Goal: Information Seeking & Learning: Learn about a topic

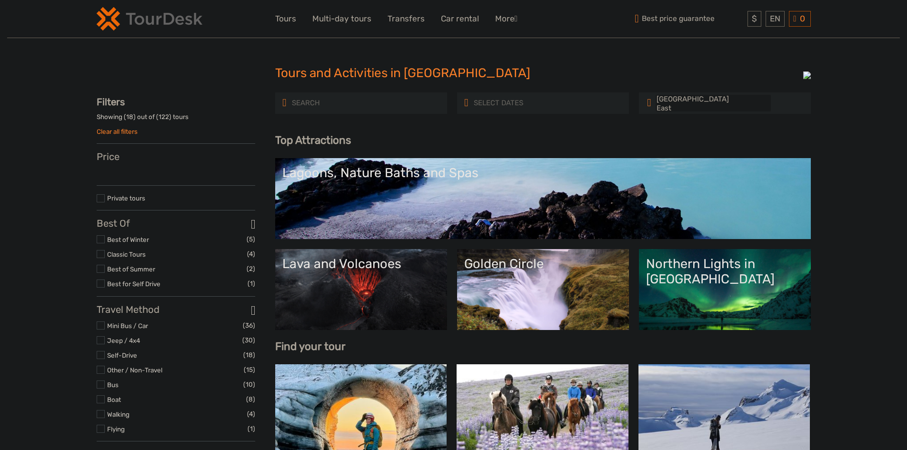
select select
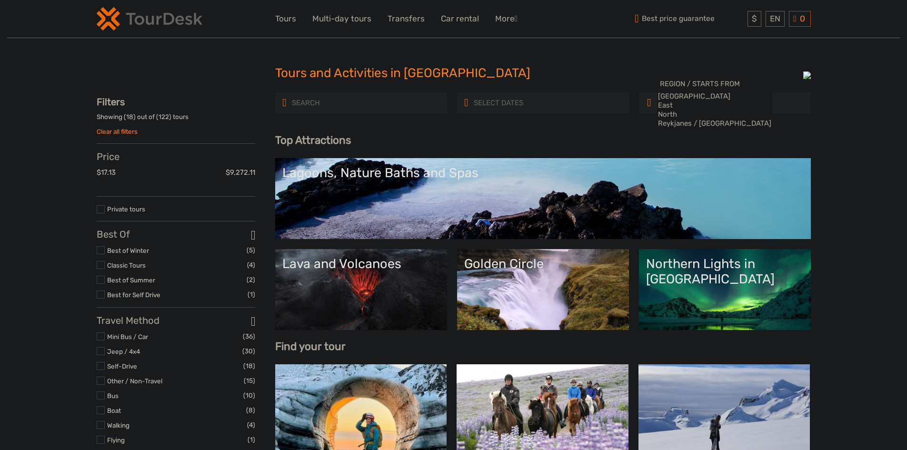
click at [349, 108] on input "search" at bounding box center [332, 103] width 82 height 17
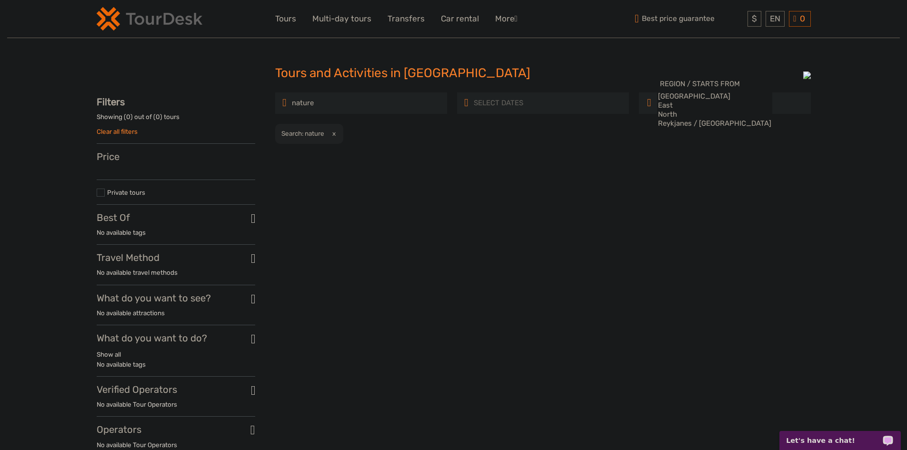
type input "nature"
click at [335, 135] on button "x" at bounding box center [331, 133] width 13 height 10
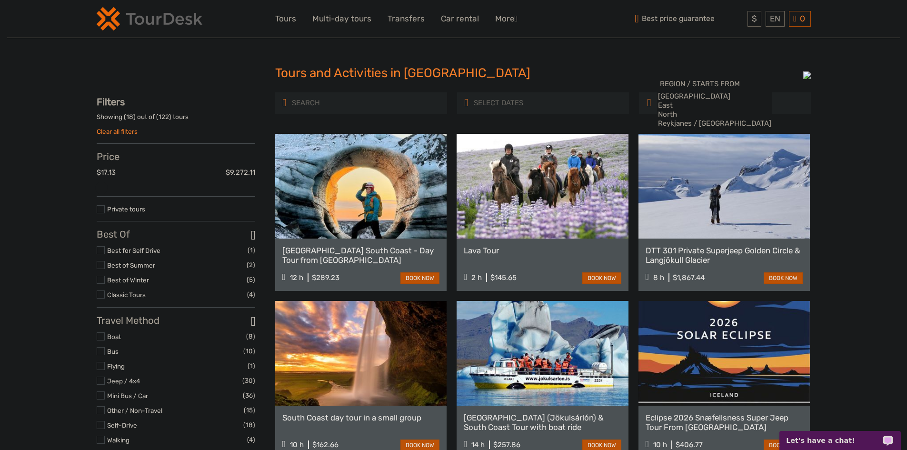
click at [324, 99] on input "search" at bounding box center [332, 103] width 82 height 17
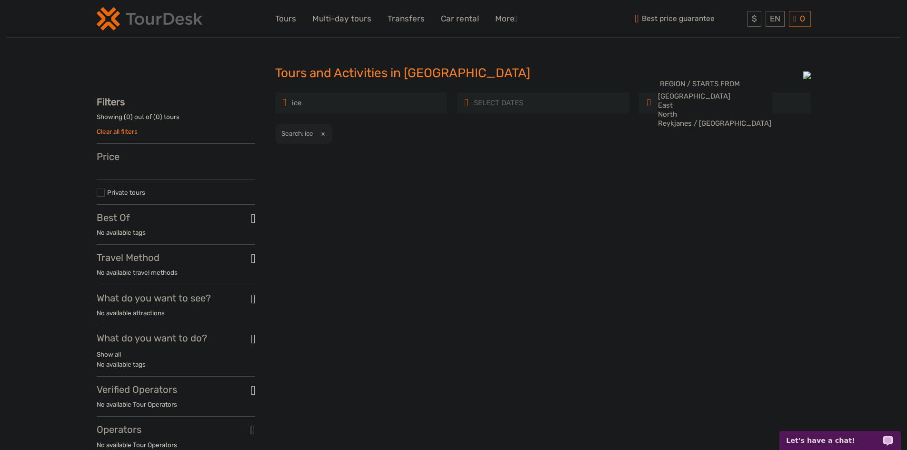
type input "ice"
click at [324, 131] on button "x" at bounding box center [321, 133] width 13 height 10
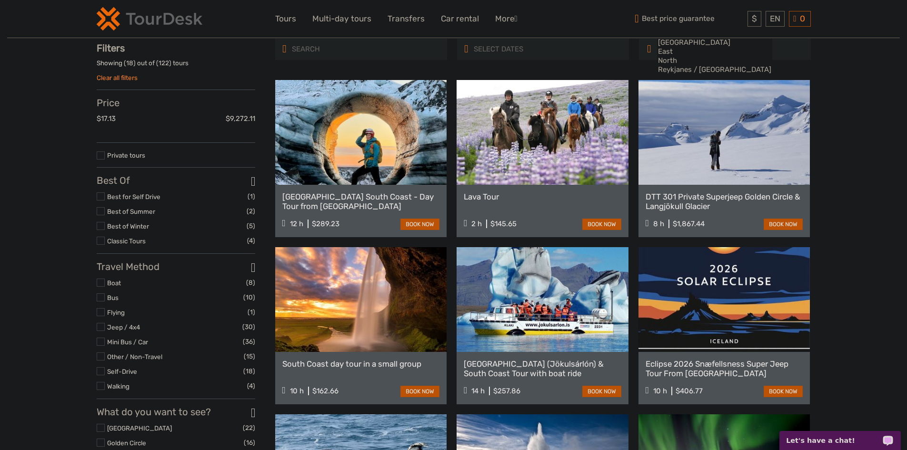
scroll to position [54, 0]
click at [121, 200] on link "Best for Self Drive" at bounding box center [133, 196] width 53 height 8
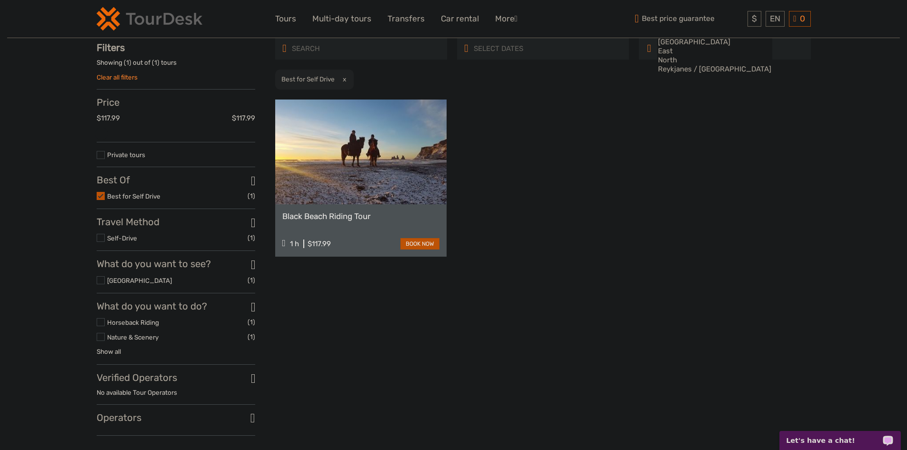
click at [101, 200] on label at bounding box center [101, 196] width 8 height 8
click at [0, 0] on input "checkbox" at bounding box center [0, 0] width 0 height 0
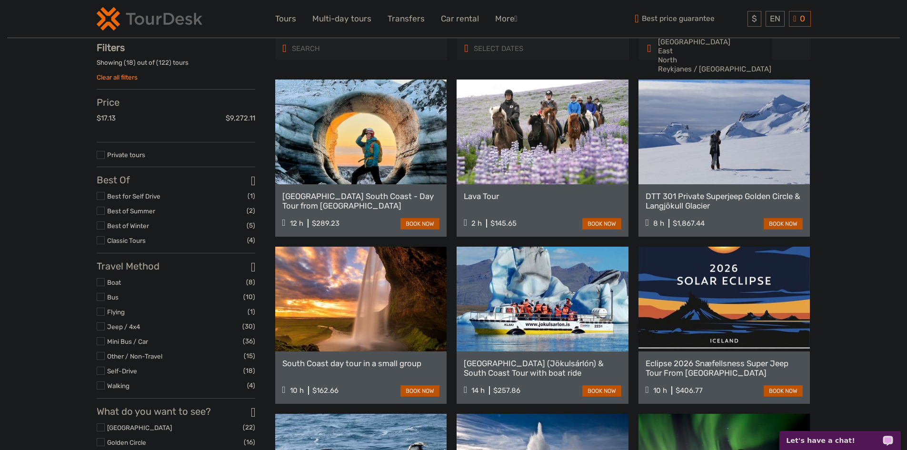
click at [323, 53] on input "search" at bounding box center [332, 48] width 82 height 17
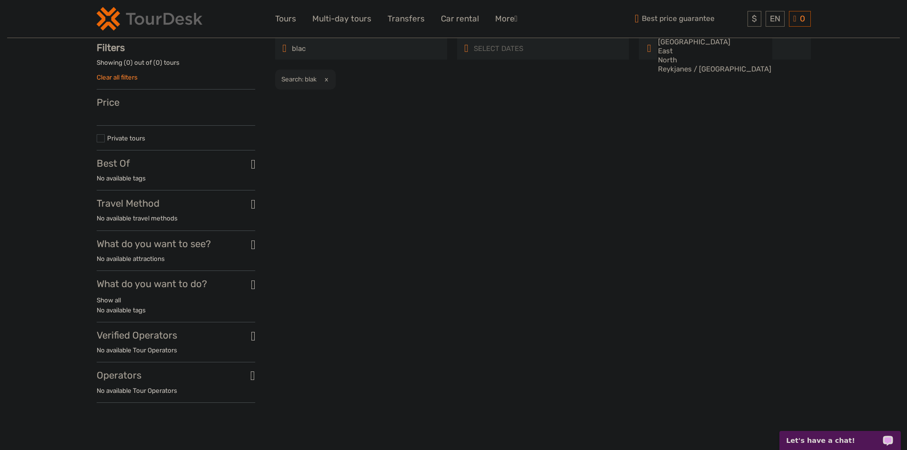
type input "black"
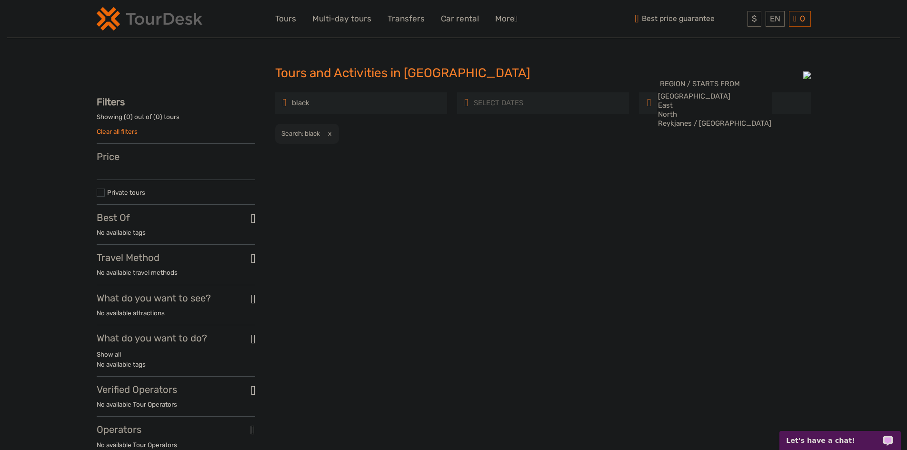
click at [373, 102] on input "black" at bounding box center [332, 103] width 82 height 17
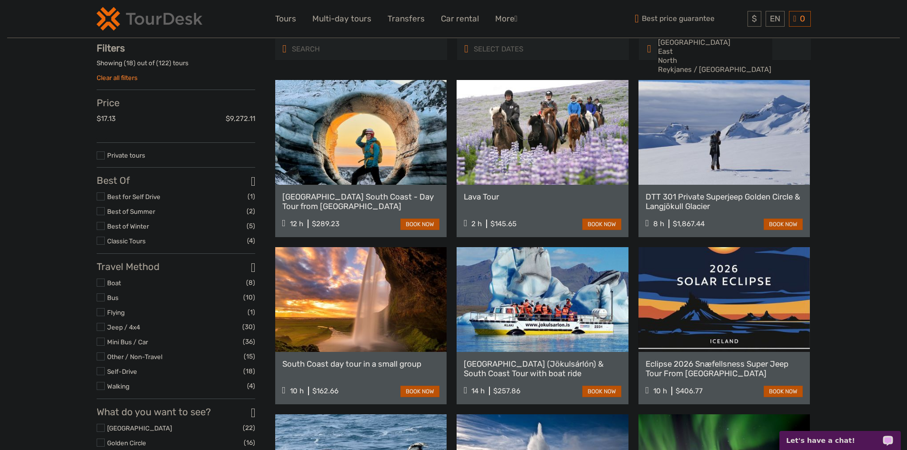
scroll to position [54, 0]
click at [100, 286] on label at bounding box center [101, 282] width 8 height 8
click at [0, 0] on input "checkbox" at bounding box center [0, 0] width 0 height 0
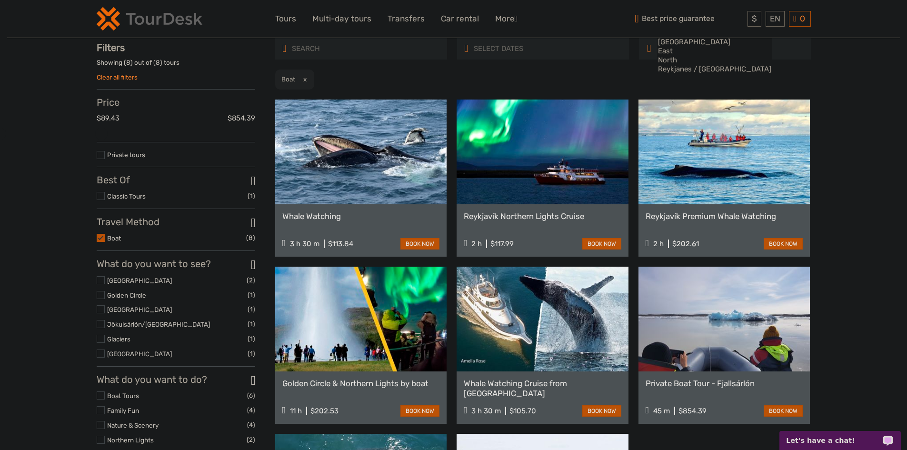
click at [327, 51] on input "search" at bounding box center [332, 48] width 82 height 17
click at [305, 77] on button "x" at bounding box center [302, 79] width 13 height 10
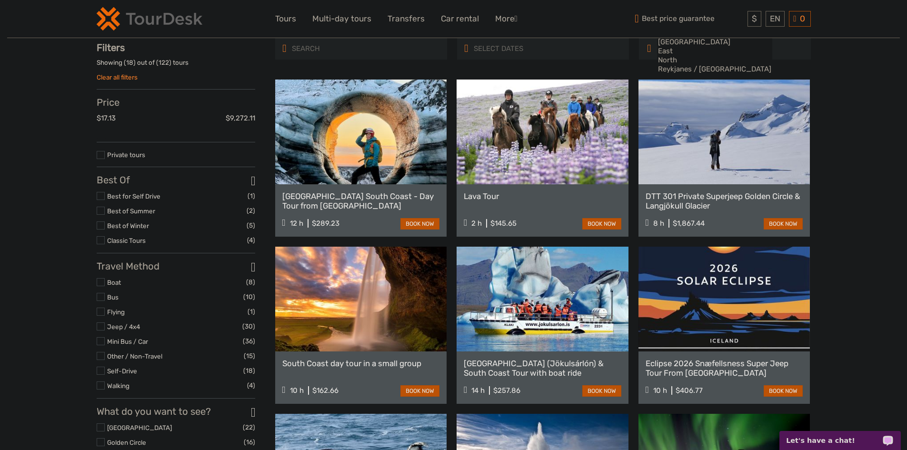
click at [326, 51] on input "search" at bounding box center [332, 48] width 82 height 17
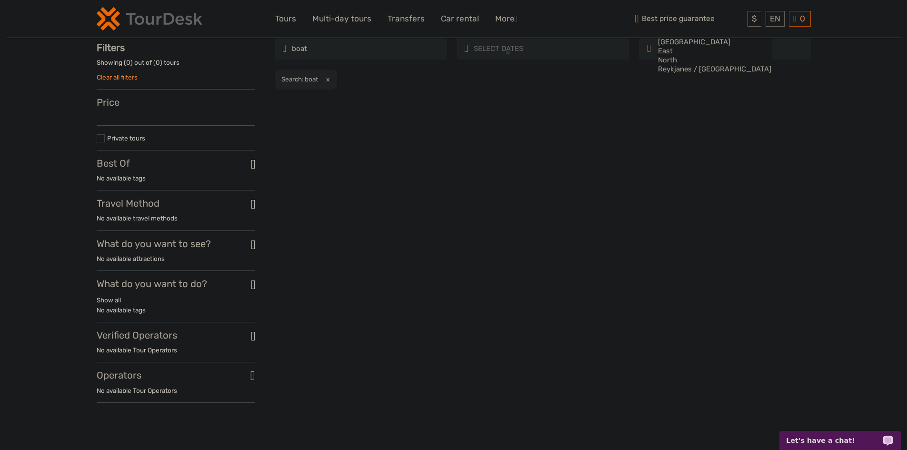
click at [338, 49] on input "boat" at bounding box center [332, 48] width 82 height 17
type input "whale"
click at [332, 79] on button "x" at bounding box center [330, 79] width 13 height 10
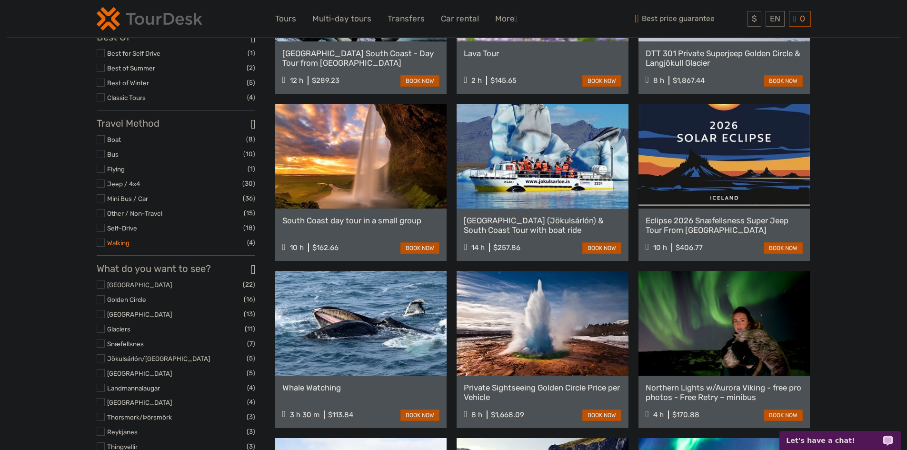
click at [117, 246] on link "Walking" at bounding box center [118, 243] width 22 height 8
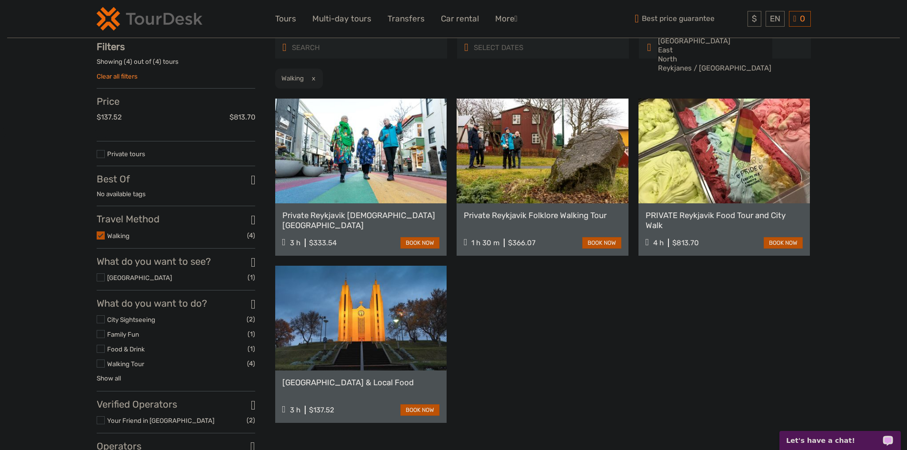
scroll to position [54, 0]
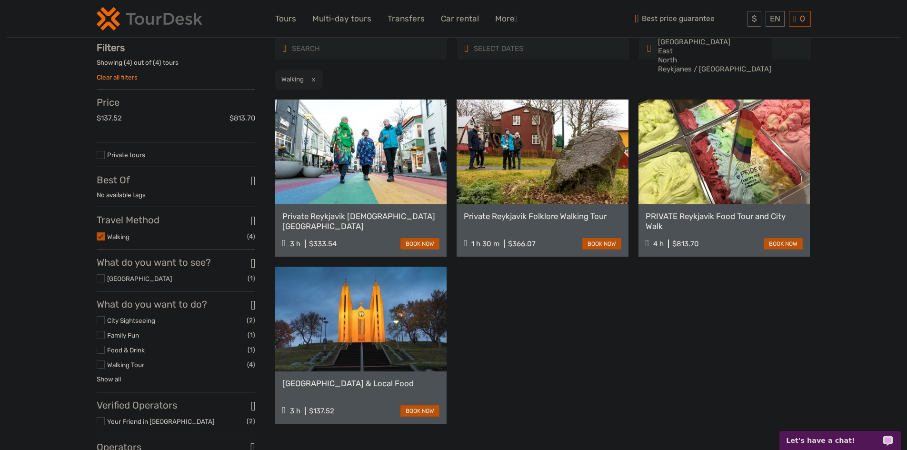
click at [340, 50] on input "search" at bounding box center [332, 48] width 82 height 17
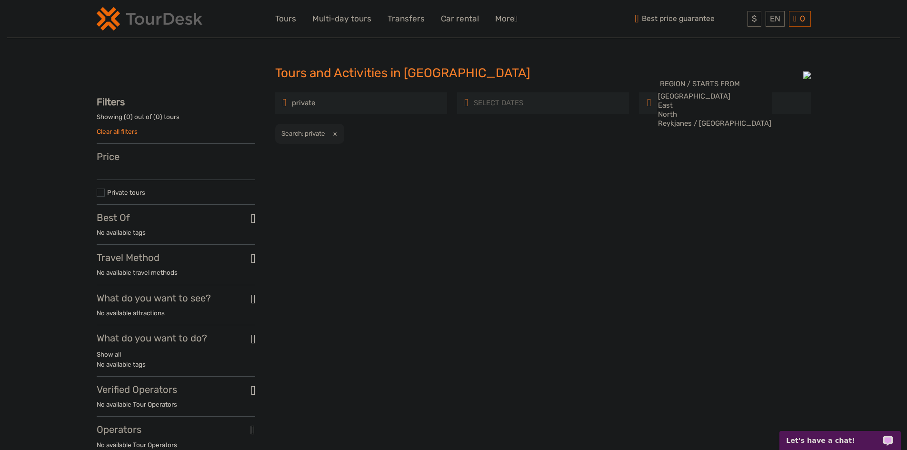
type input "private"
click at [333, 133] on button "x" at bounding box center [332, 133] width 13 height 10
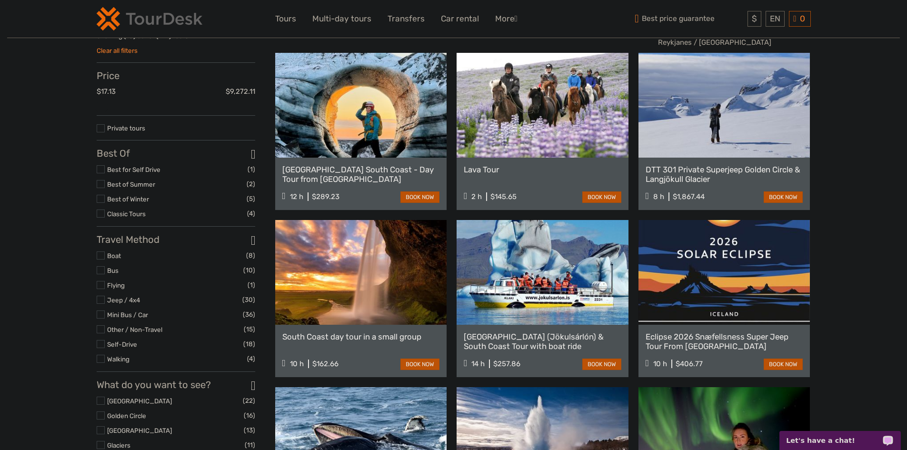
scroll to position [102, 0]
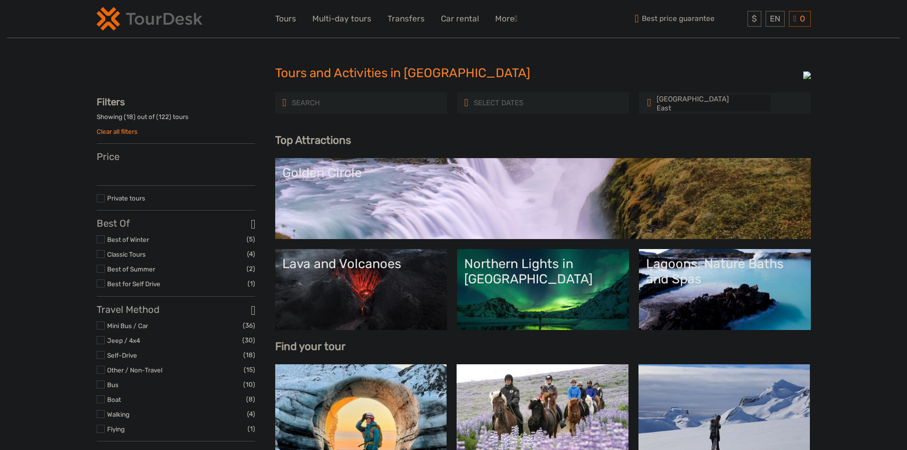
select select
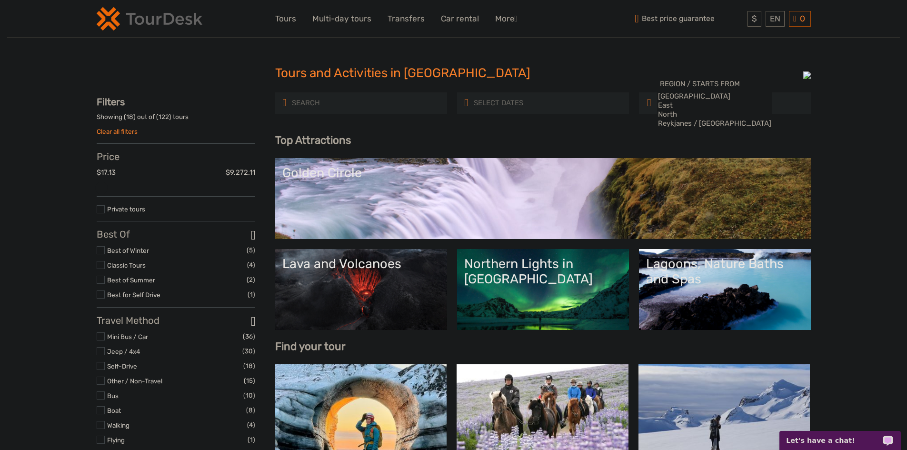
click at [345, 95] on input "search" at bounding box center [332, 103] width 82 height 17
type input "Lava Tour"
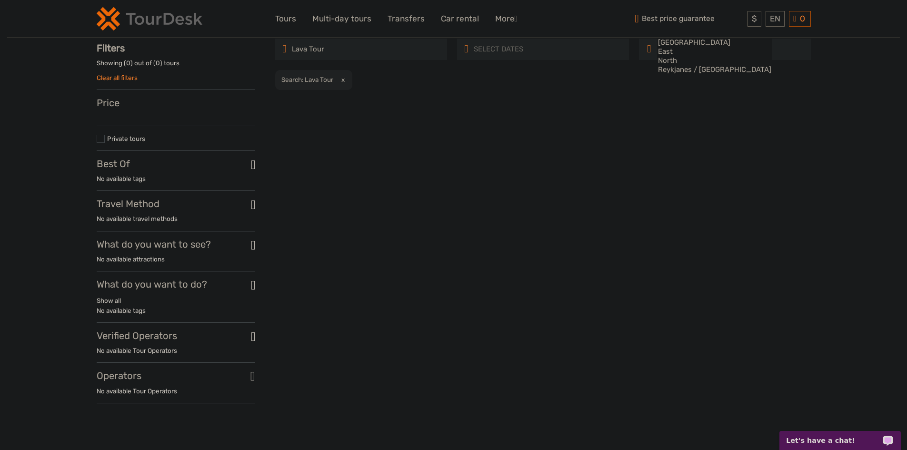
scroll to position [54, 0]
drag, startPoint x: 356, startPoint y: 48, endPoint x: 288, endPoint y: 55, distance: 68.5
click at [288, 55] on div "Lava Tour" at bounding box center [361, 48] width 172 height 21
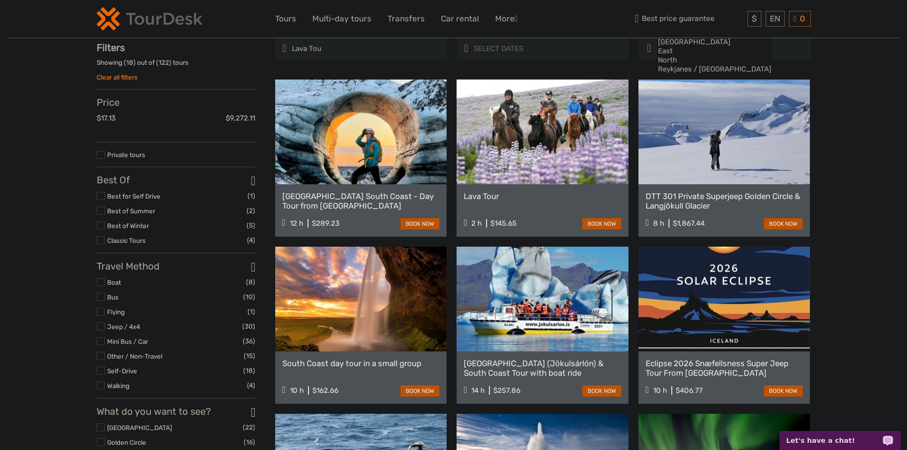
type input "Lava Tour"
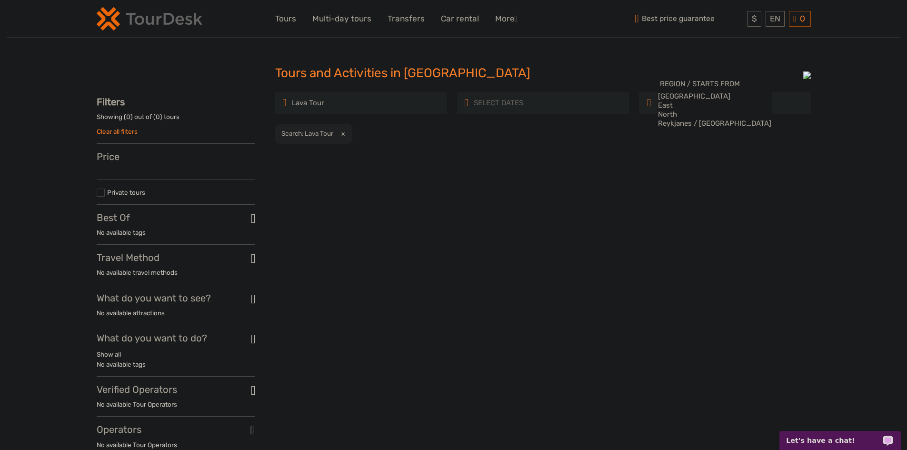
click at [349, 103] on input "Lava Tour" at bounding box center [332, 103] width 82 height 17
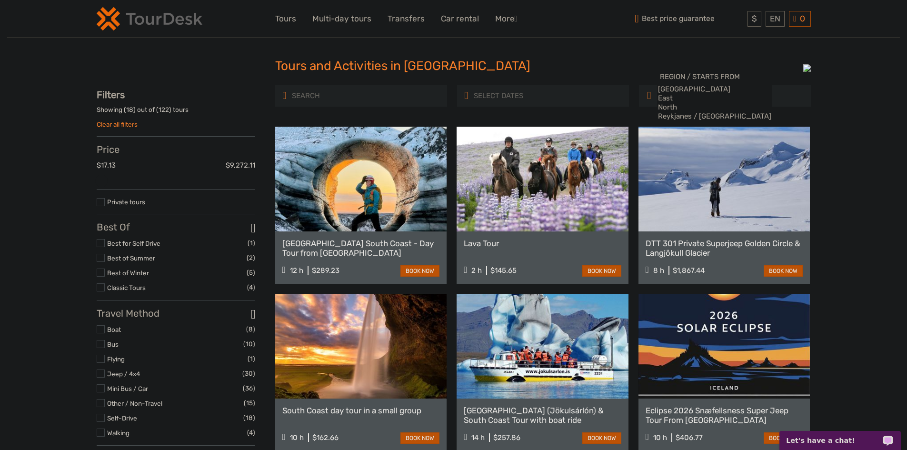
scroll to position [7, 0]
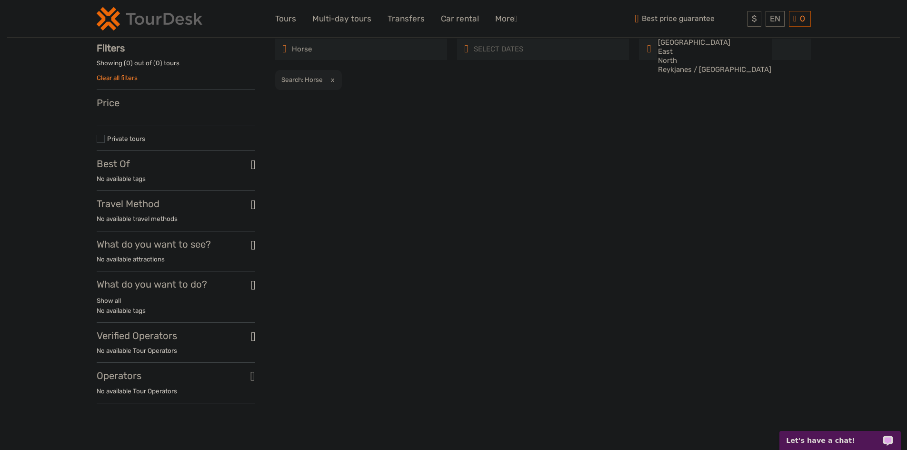
scroll to position [54, 0]
type input "Horse"
click at [333, 78] on button "x" at bounding box center [330, 79] width 13 height 10
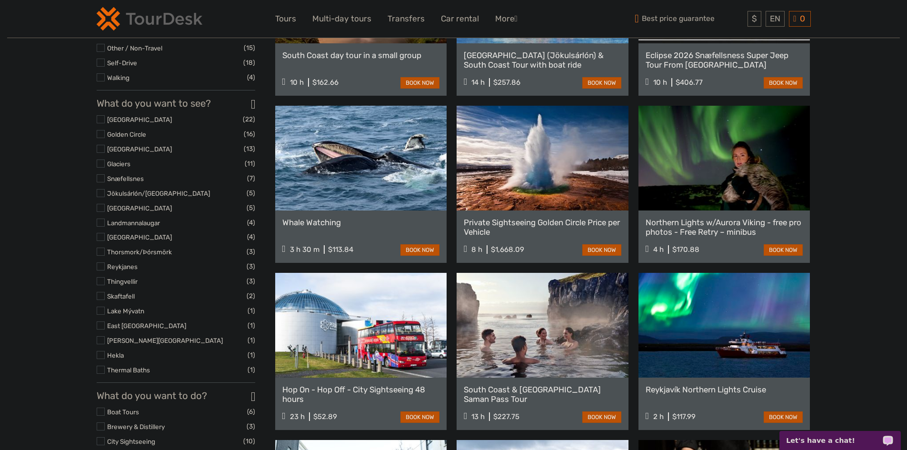
scroll to position [381, 0]
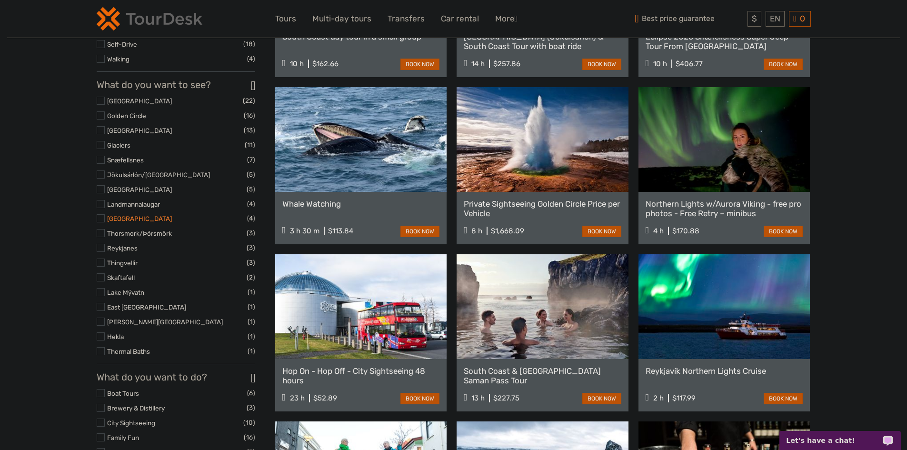
click at [127, 222] on link "[GEOGRAPHIC_DATA]" at bounding box center [139, 219] width 65 height 8
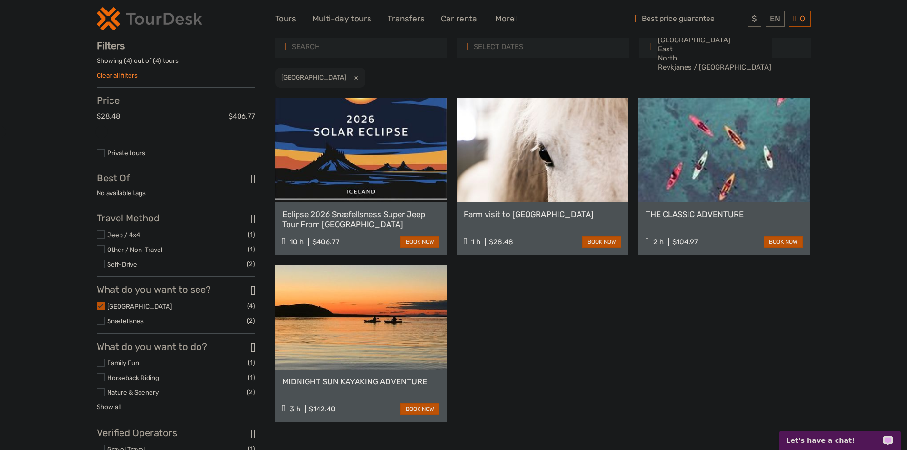
scroll to position [54, 0]
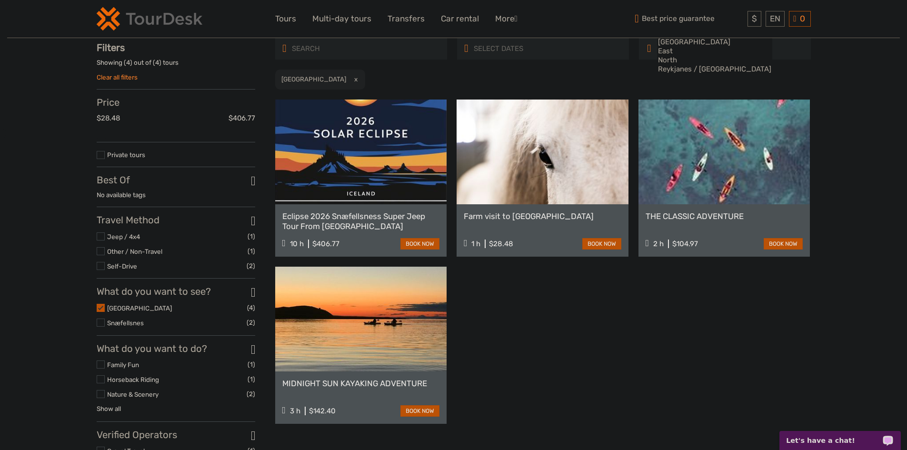
click at [321, 43] on input "search" at bounding box center [332, 48] width 82 height 17
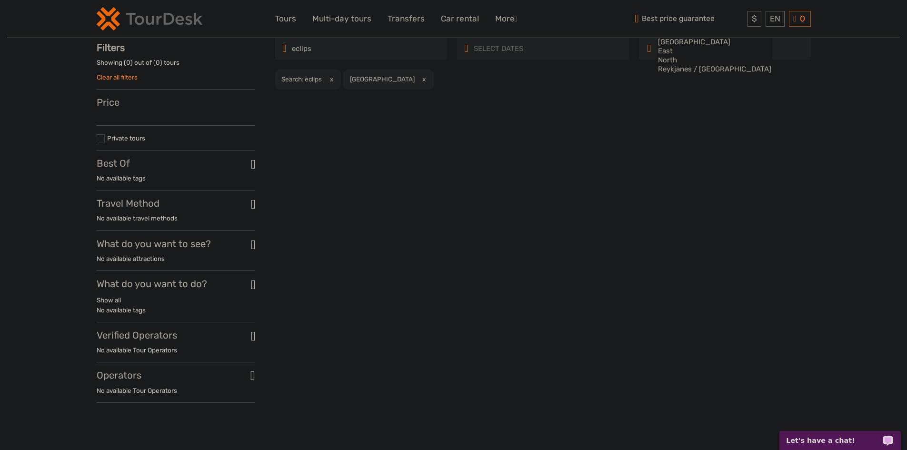
type input "eclips"
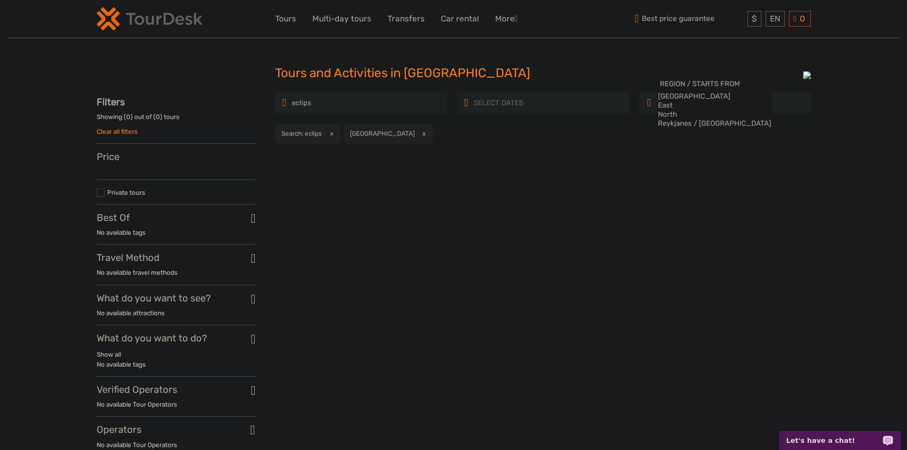
click at [347, 103] on input "eclips" at bounding box center [332, 103] width 82 height 17
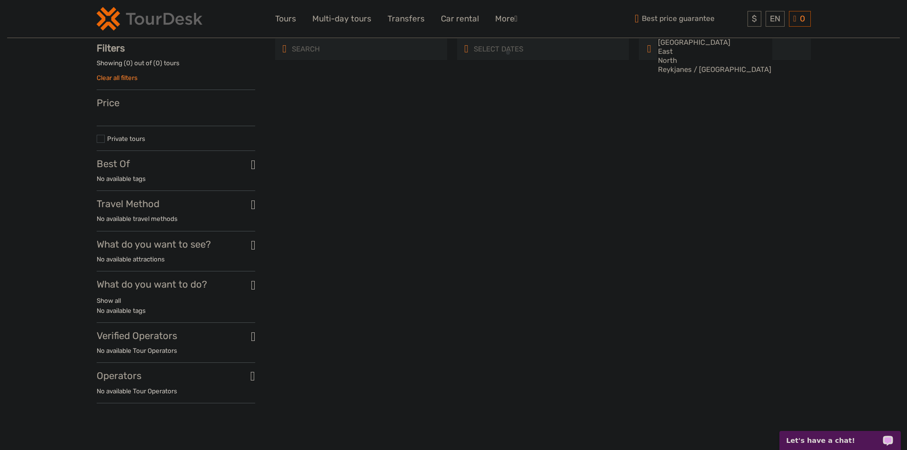
scroll to position [54, 0]
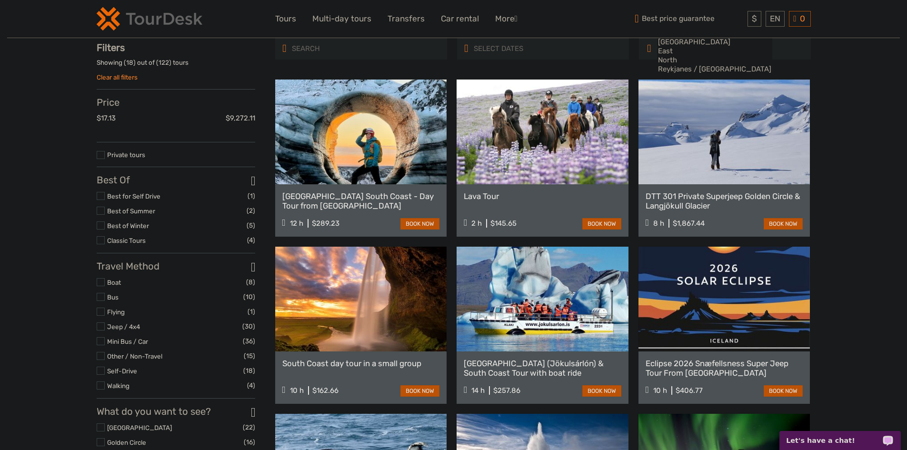
click at [340, 52] on input "search" at bounding box center [332, 48] width 82 height 17
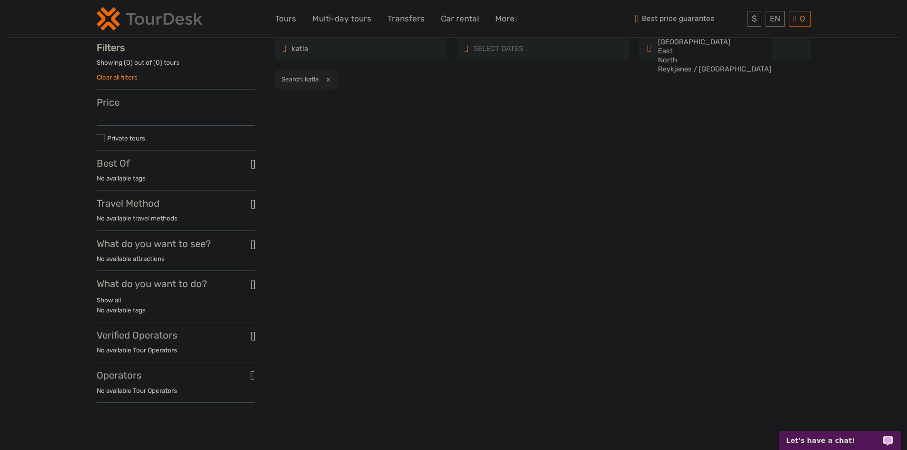
type input "katla"
click at [332, 77] on button "x" at bounding box center [326, 79] width 13 height 10
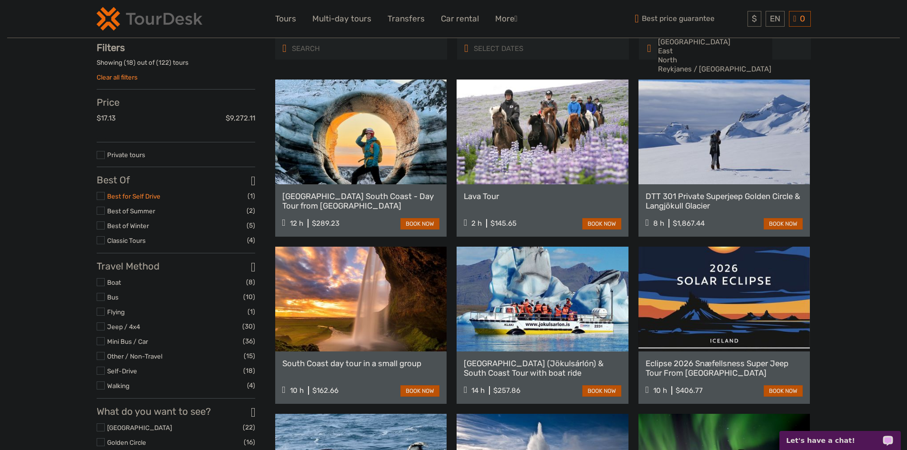
click at [117, 197] on link "Best for Self Drive" at bounding box center [133, 196] width 53 height 8
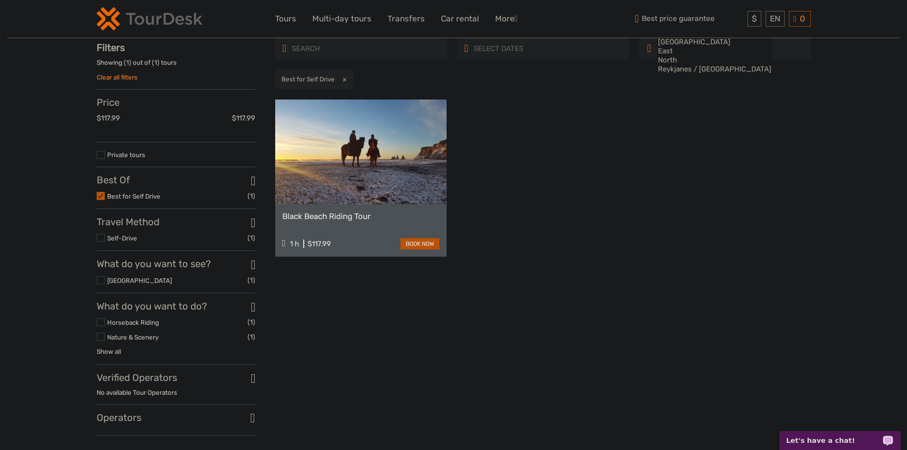
click at [342, 78] on button "x" at bounding box center [342, 79] width 13 height 10
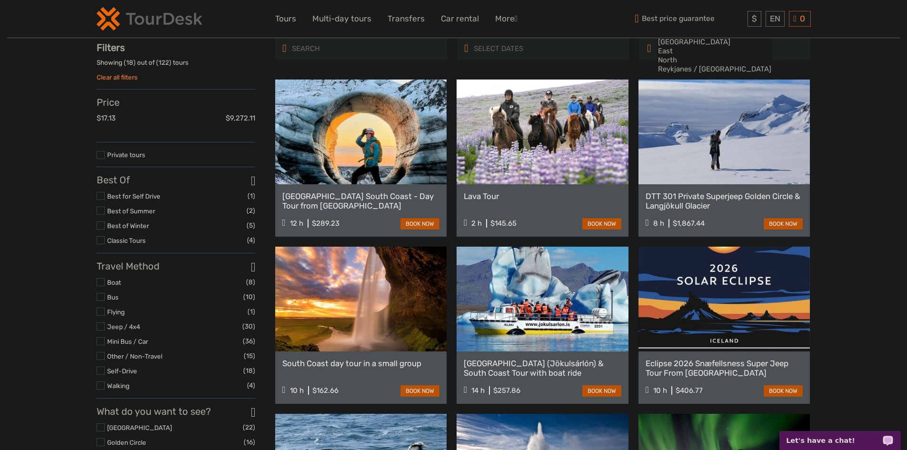
click at [330, 50] on input "search" at bounding box center [332, 48] width 82 height 17
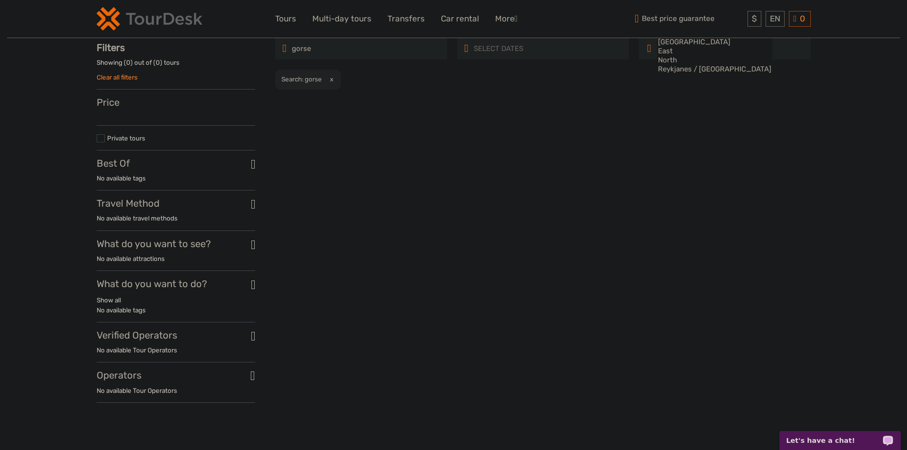
type input "gorse"
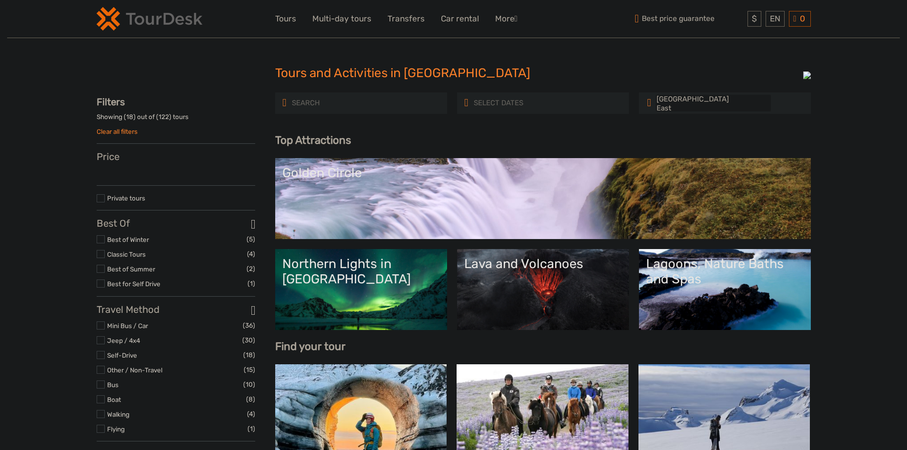
select select
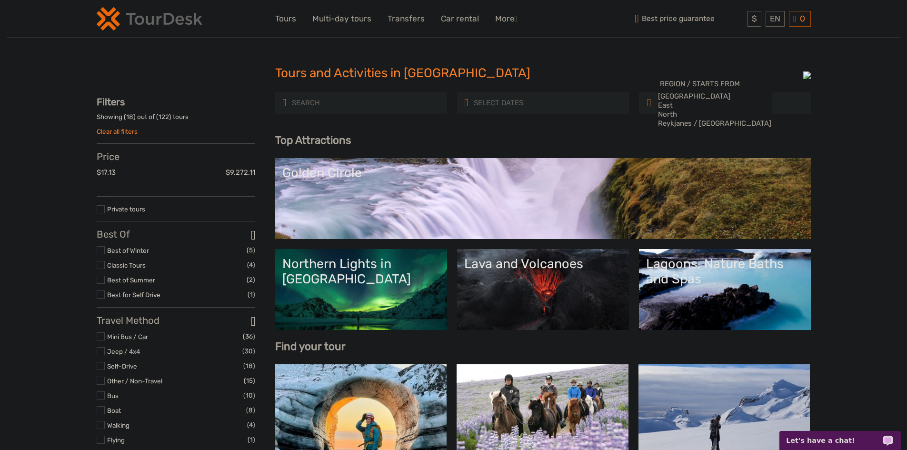
click at [333, 105] on input "search" at bounding box center [332, 103] width 82 height 17
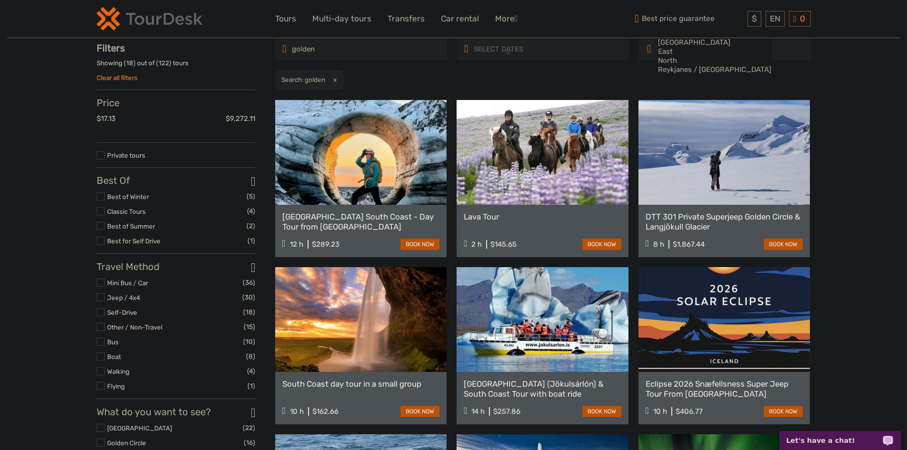
scroll to position [54, 0]
type input "golden"
